Goal: Check status

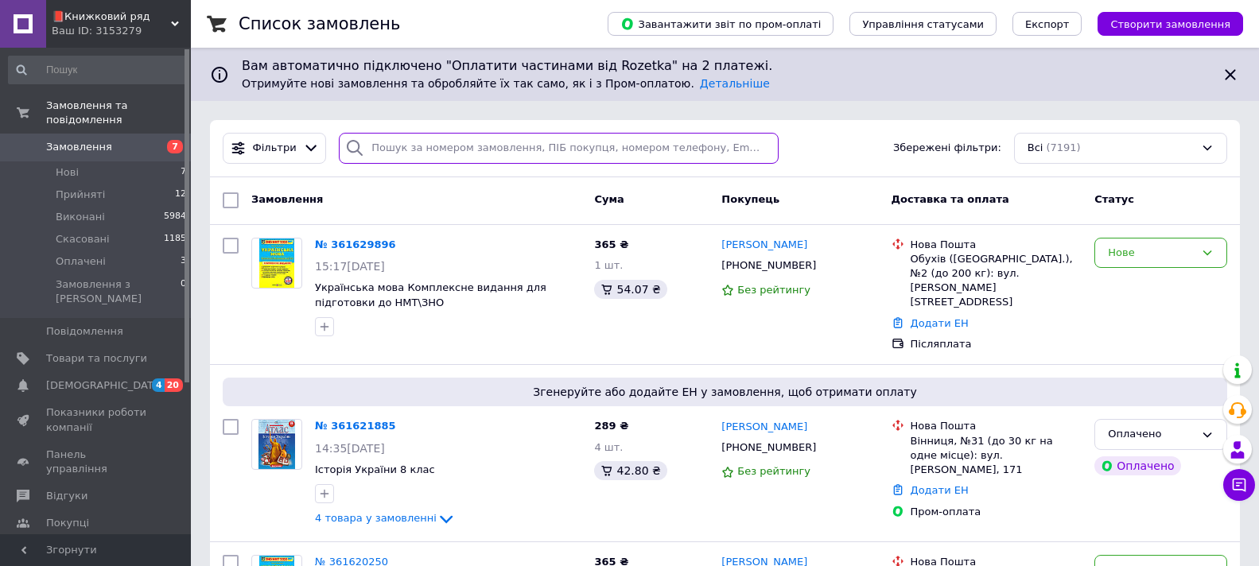
click at [424, 145] on input "search" at bounding box center [558, 148] width 439 height 31
paste input "361487884"
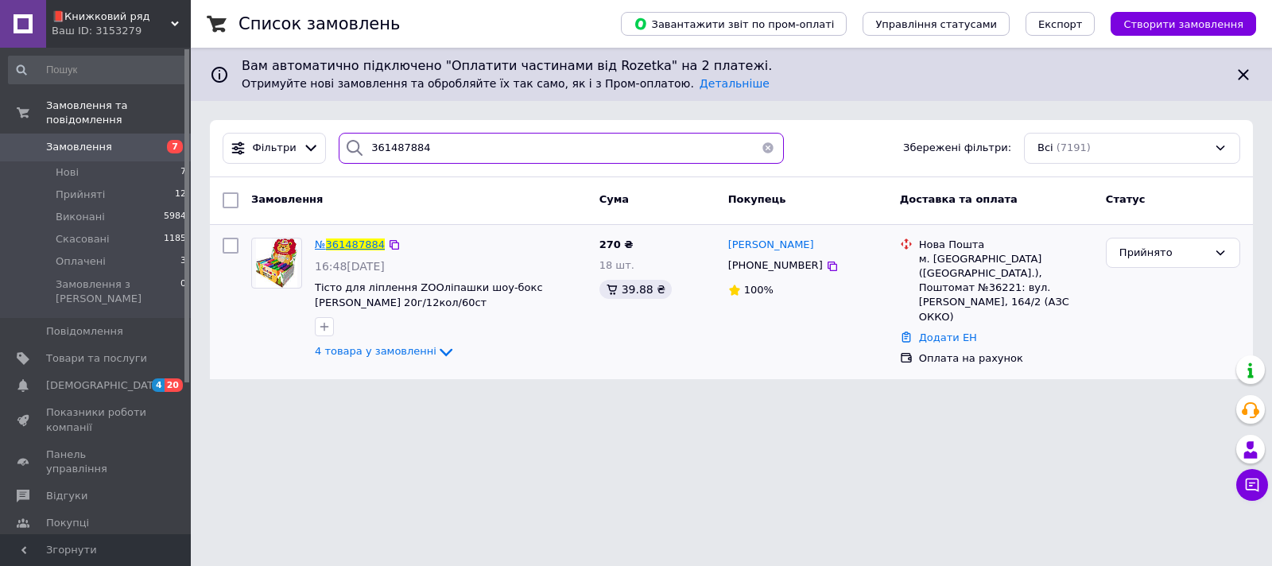
type input "361487884"
click at [365, 247] on span "361487884" at bounding box center [355, 245] width 59 height 12
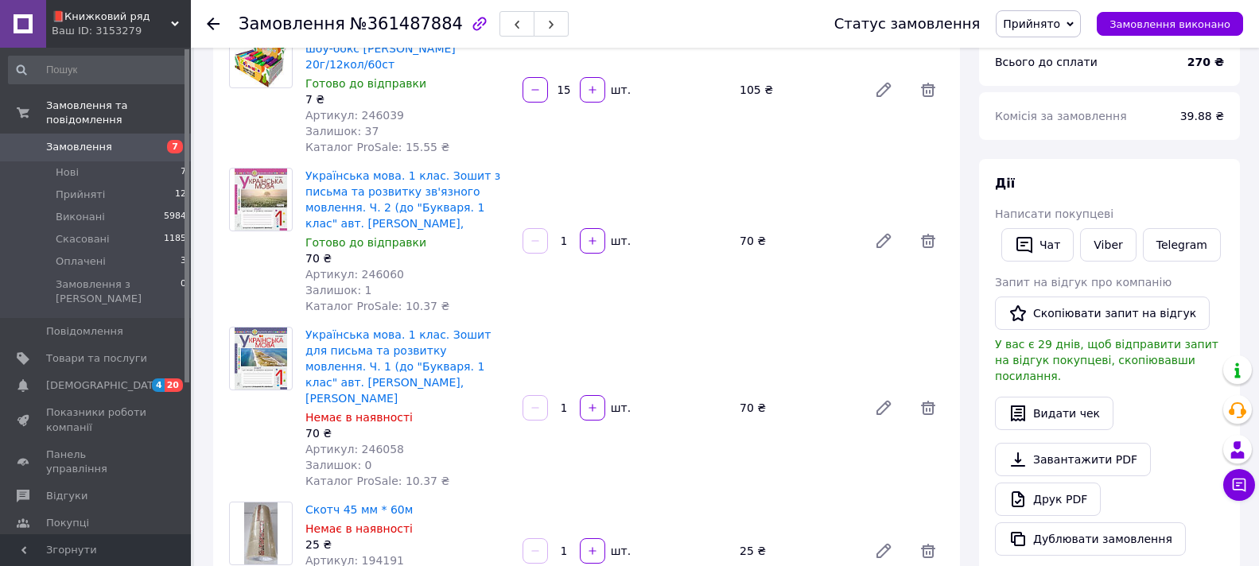
scroll to position [80, 0]
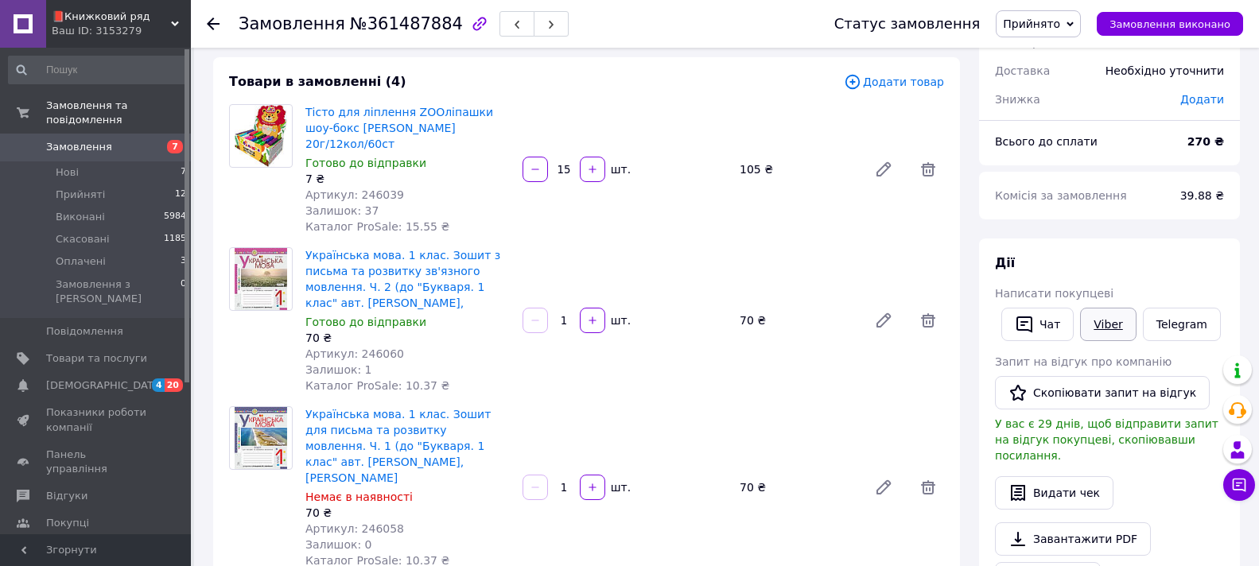
click at [1112, 327] on link "Viber" at bounding box center [1108, 324] width 56 height 33
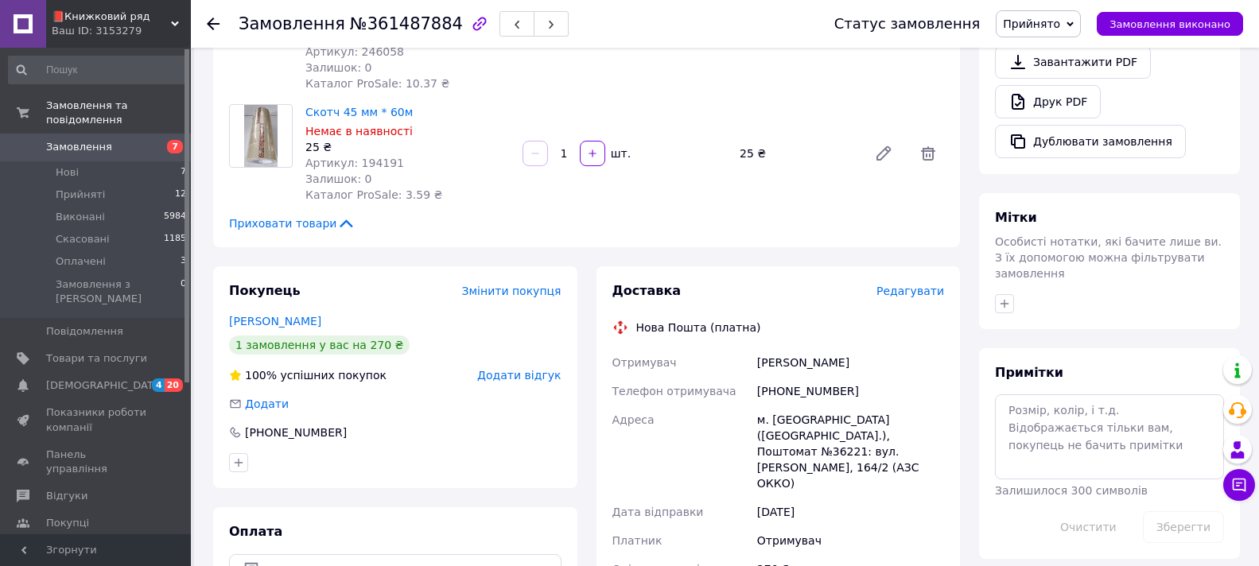
scroll to position [851, 0]
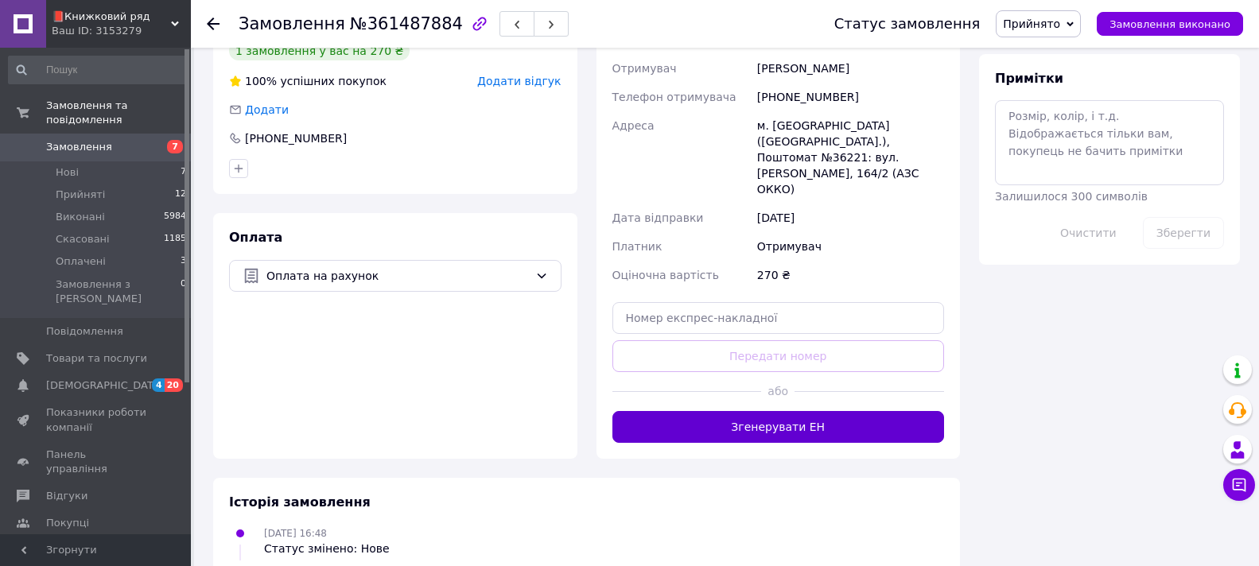
click at [679, 411] on button "Згенерувати ЕН" at bounding box center [778, 427] width 332 height 32
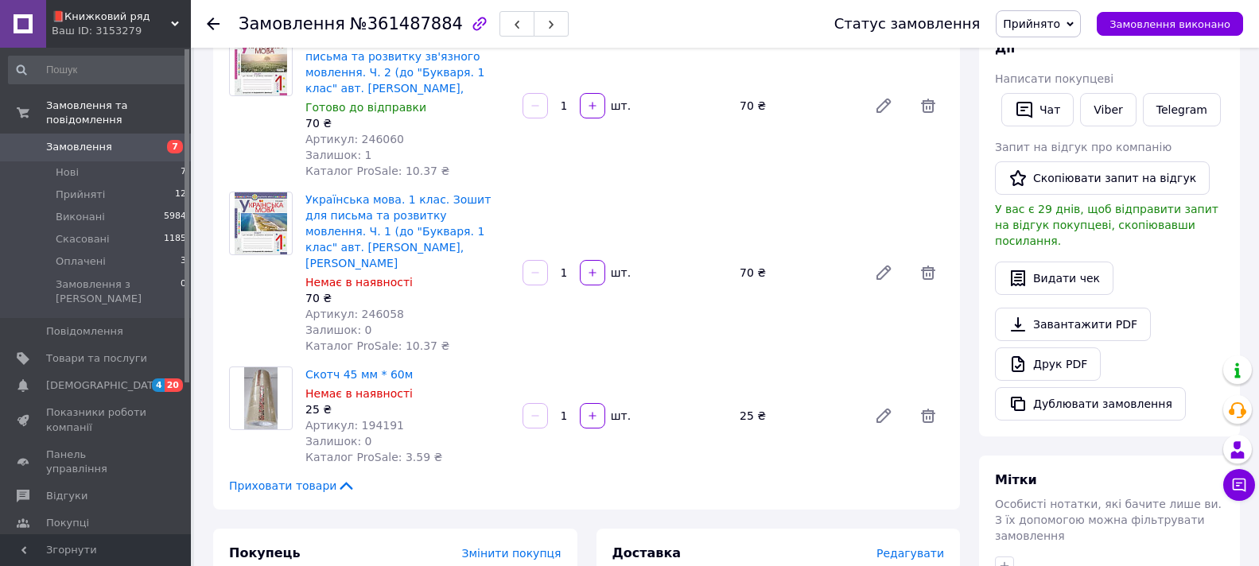
scroll to position [0, 0]
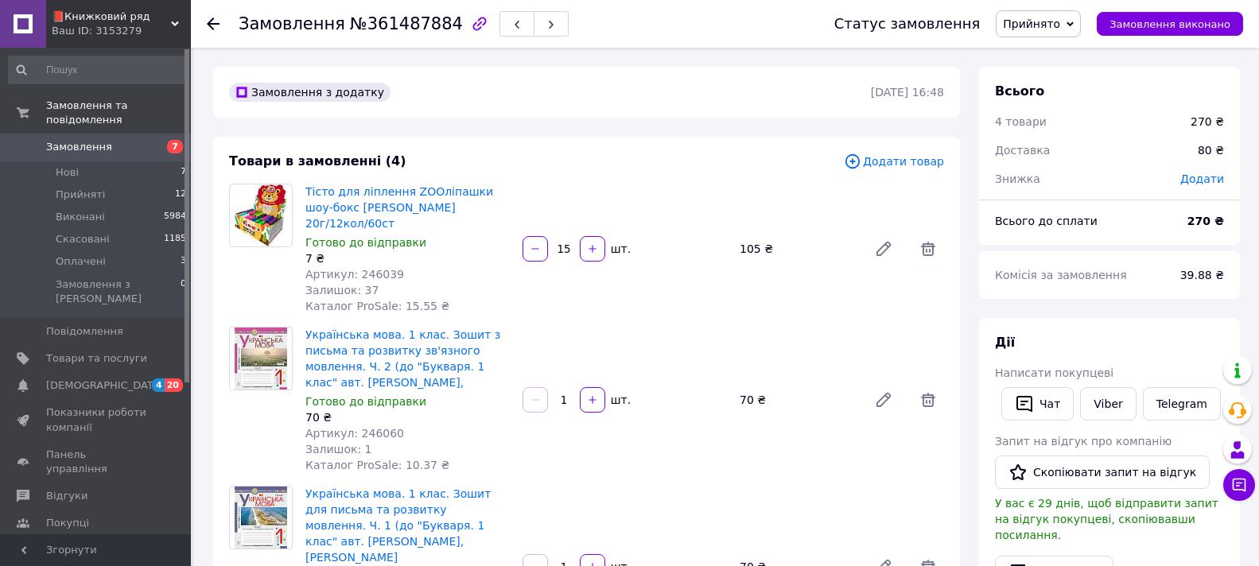
click at [1046, 21] on span "Прийнято" at bounding box center [1031, 23] width 57 height 13
click at [1058, 59] on li "Виконано" at bounding box center [1039, 56] width 84 height 24
